Goal: Check status: Check status

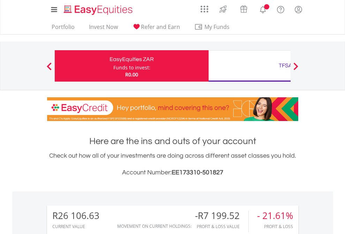
scroll to position [67, 109]
click at [113, 66] on div "Funds to invest:" at bounding box center [131, 67] width 37 height 7
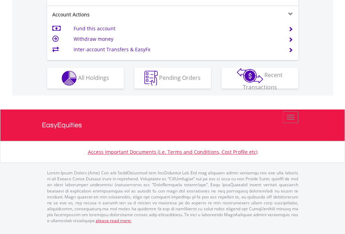
scroll to position [710, 0]
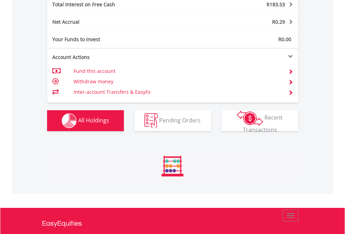
scroll to position [67, 109]
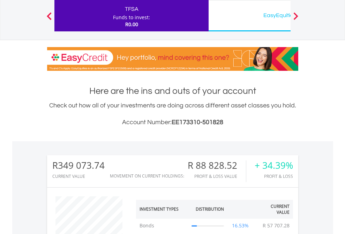
scroll to position [67, 109]
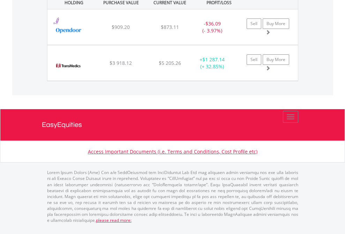
scroll to position [67, 109]
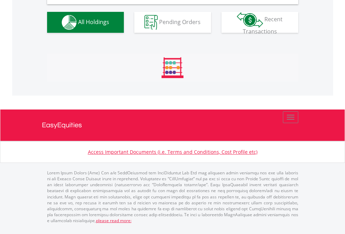
scroll to position [674, 0]
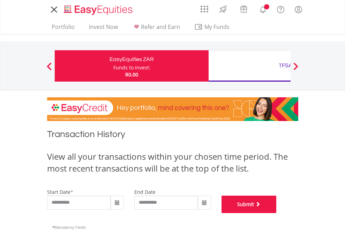
click at [276, 213] on button "Submit" at bounding box center [248, 204] width 55 height 17
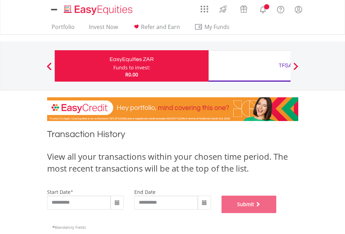
scroll to position [283, 0]
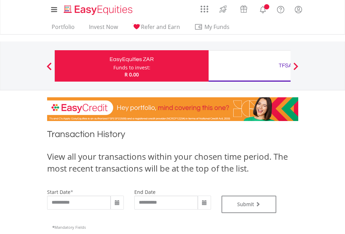
click at [249, 66] on div "TFSA" at bounding box center [285, 66] width 145 height 10
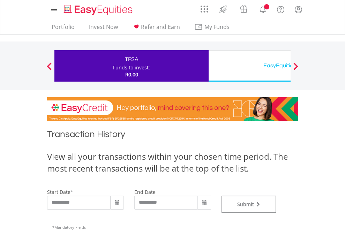
scroll to position [283, 0]
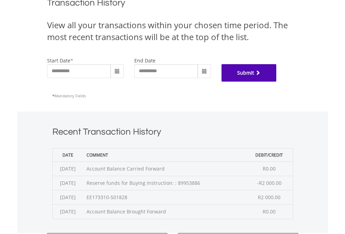
click at [276, 82] on button "Submit" at bounding box center [248, 72] width 55 height 17
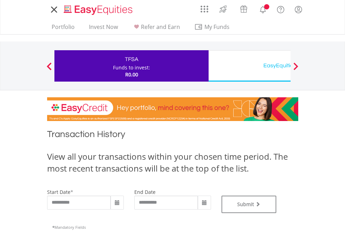
click at [249, 66] on div "EasyEquities USD" at bounding box center [285, 66] width 145 height 10
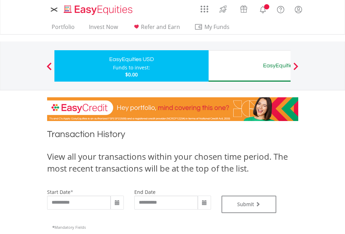
type input "**********"
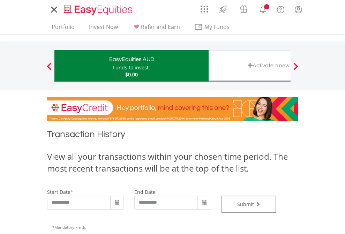
type input "**********"
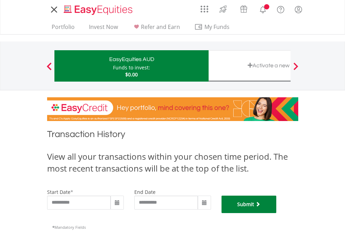
click at [276, 213] on button "Submit" at bounding box center [248, 204] width 55 height 17
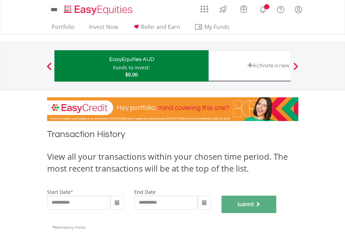
scroll to position [283, 0]
